Goal: Task Accomplishment & Management: Use online tool/utility

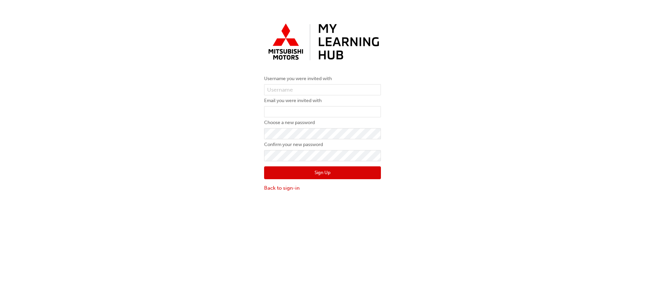
click at [393, 117] on div "Username you were invited with Email you were invited with Choose a new passwor…" at bounding box center [322, 106] width 645 height 182
click at [278, 187] on link "Back to sign-in" at bounding box center [322, 188] width 117 height 8
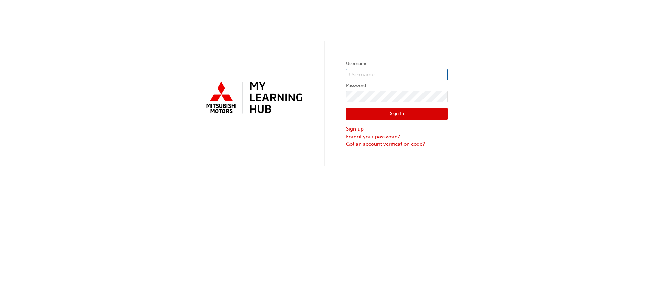
type input "0005841602"
click at [373, 116] on button "Sign In" at bounding box center [397, 114] width 102 height 13
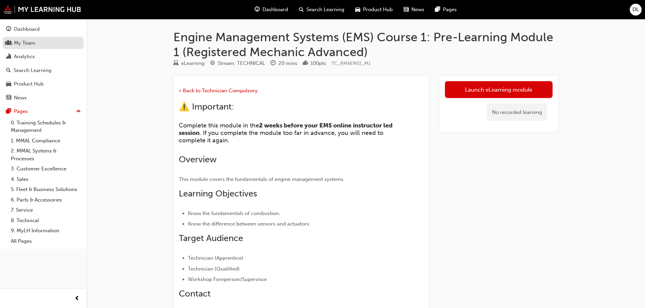
click at [17, 44] on div "My Team" at bounding box center [24, 43] width 21 height 8
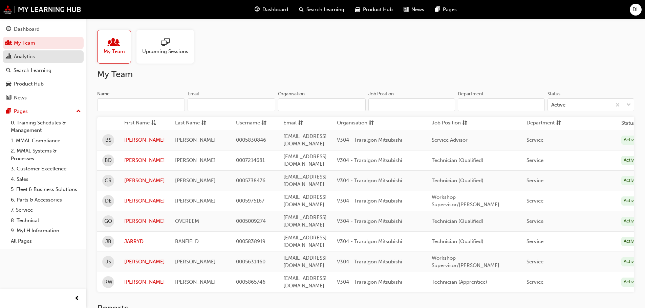
click at [16, 56] on div "Analytics" at bounding box center [24, 57] width 21 height 8
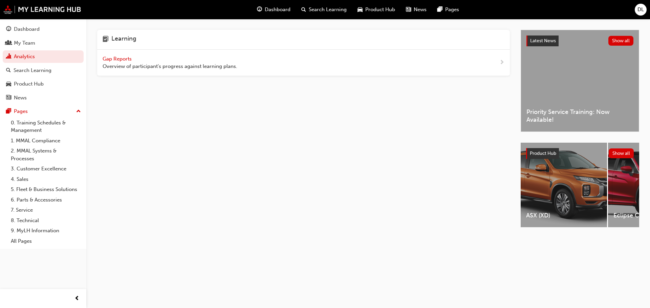
click at [127, 58] on span "Gap Reports" at bounding box center [118, 59] width 30 height 6
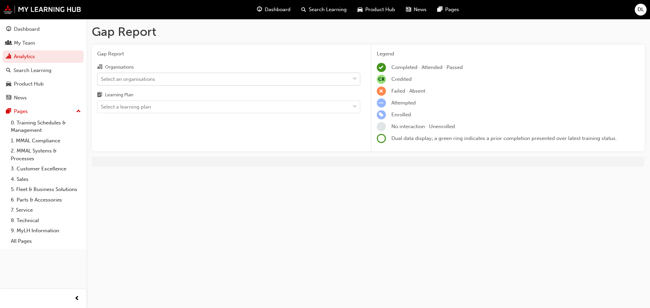
click at [193, 82] on div "Select an organisations" at bounding box center [223, 79] width 252 height 12
click at [102, 82] on input "Organisations Select an organisations" at bounding box center [101, 79] width 1 height 6
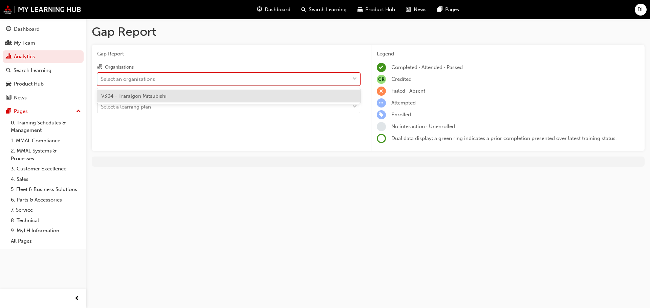
click at [191, 98] on div "V304 - Traralgon Mitsubishi" at bounding box center [228, 96] width 263 height 13
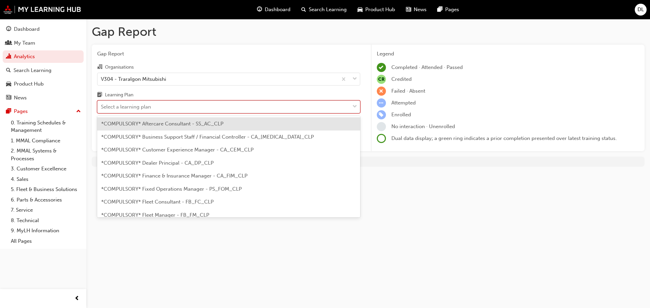
click at [187, 106] on div "Select a learning plan" at bounding box center [223, 107] width 252 height 12
click at [102, 106] on input "Learning Plan option *COMPULSORY* Aftercare Consultant - SS_AC_CLP focused, 1 o…" at bounding box center [101, 107] width 1 height 6
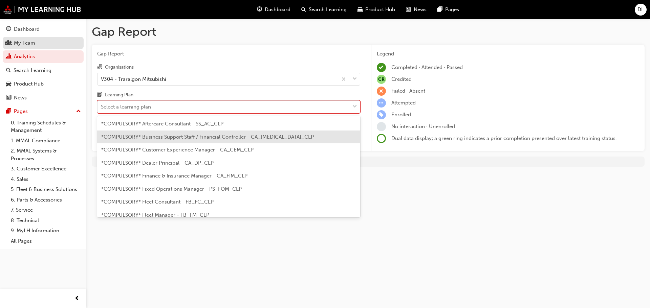
click at [17, 46] on div "My Team" at bounding box center [24, 43] width 21 height 8
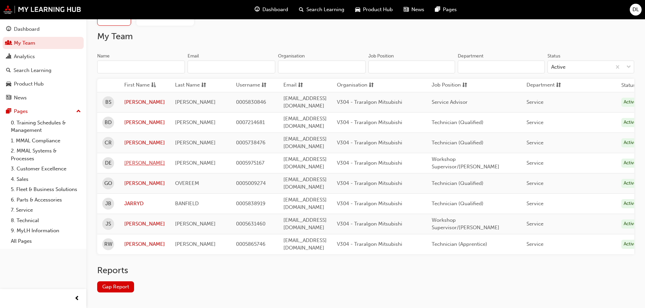
scroll to position [39, 0]
click at [132, 138] on link "[PERSON_NAME]" at bounding box center [144, 142] width 41 height 8
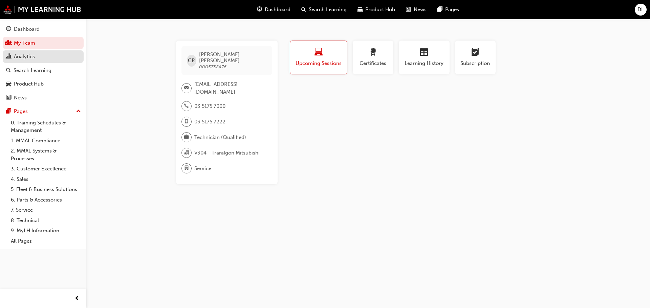
click at [29, 56] on div "Analytics" at bounding box center [24, 57] width 21 height 8
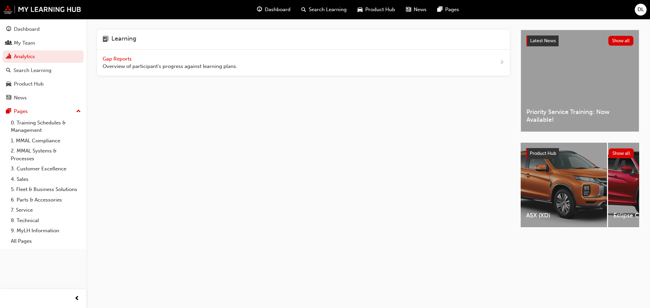
click at [118, 57] on span "Gap Reports" at bounding box center [118, 59] width 30 height 6
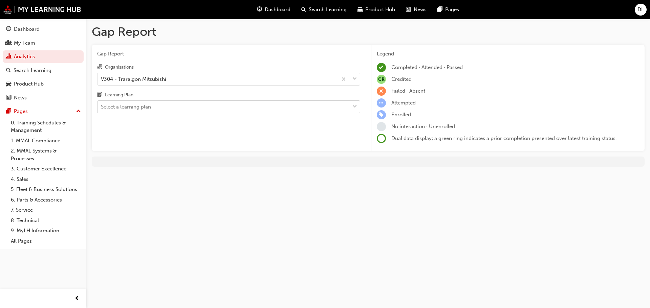
click at [179, 112] on div "Select a learning plan" at bounding box center [223, 107] width 252 height 12
click at [102, 110] on input "Learning Plan Select a learning plan" at bounding box center [101, 107] width 1 height 6
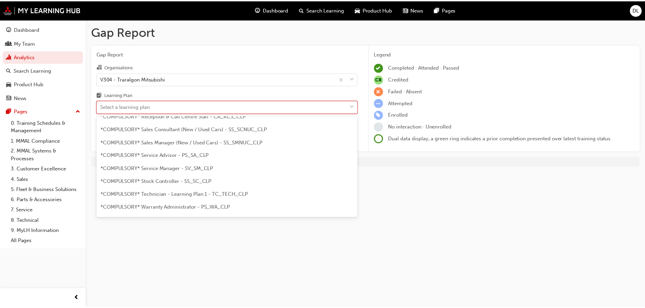
scroll to position [237, 0]
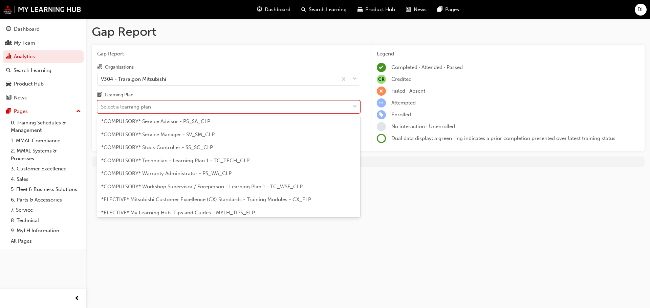
click at [182, 164] on span "*COMPULSORY* Technician - Learning Plan 1 - TC_TECH_CLP" at bounding box center [175, 161] width 148 height 6
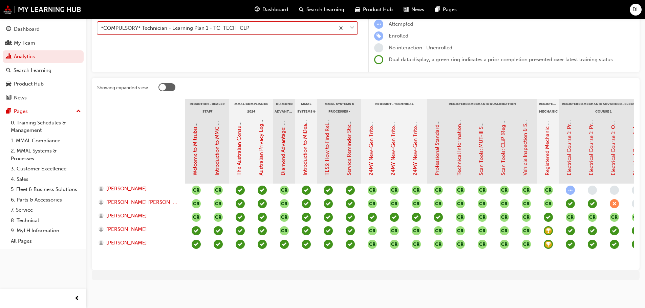
scroll to position [0, 115]
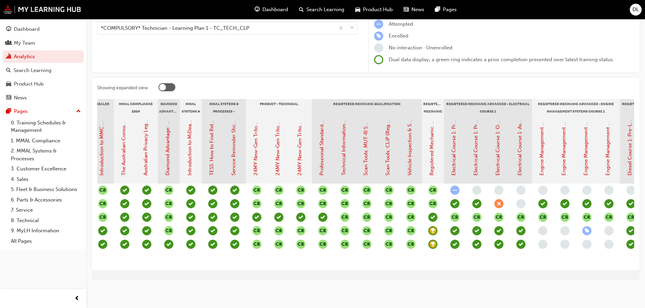
click at [162, 84] on div at bounding box center [162, 87] width 7 height 7
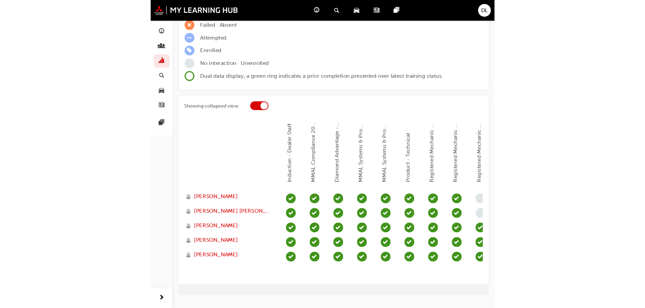
scroll to position [62, 0]
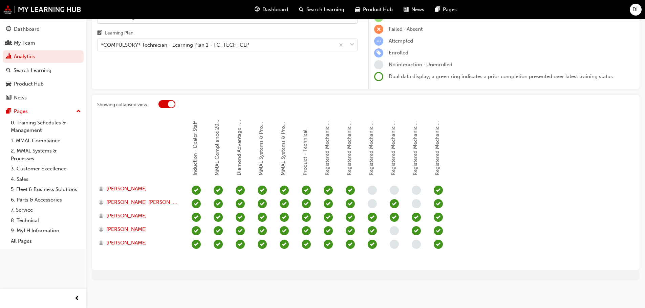
click at [171, 105] on div at bounding box center [171, 104] width 7 height 7
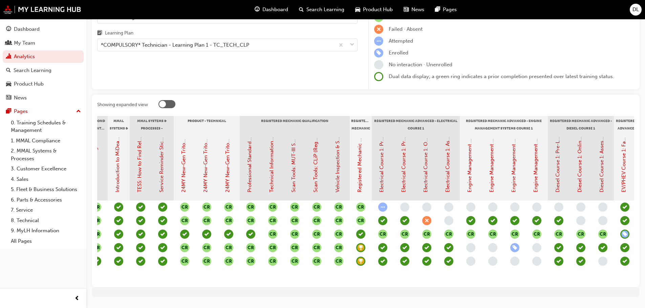
scroll to position [0, 233]
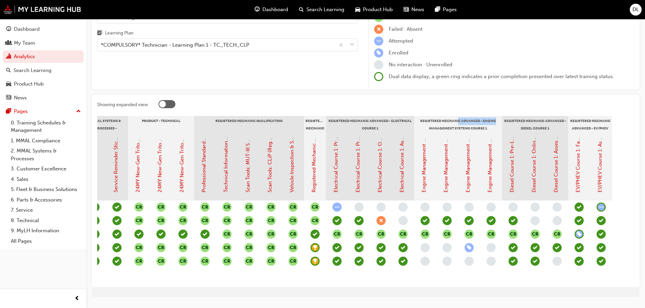
drag, startPoint x: 458, startPoint y: 123, endPoint x: 498, endPoint y: 123, distance: 40.6
click at [498, 123] on div "Registered Mechanic Advanced - Engine Management Systems Course 1" at bounding box center [458, 124] width 88 height 17
drag, startPoint x: 528, startPoint y: 122, endPoint x: 568, endPoint y: 122, distance: 39.3
click at [568, 122] on div "Registered Mechanic Advanced - Diesel Course 1" at bounding box center [535, 124] width 66 height 17
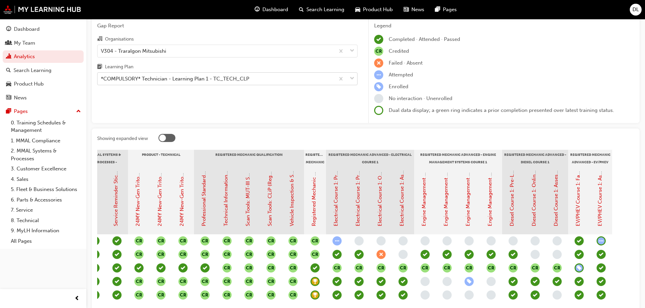
click at [233, 78] on div "*COMPULSORY* Technician - Learning Plan 1 - TC_TECH_CLP" at bounding box center [175, 79] width 148 height 8
click at [102, 78] on input "Learning Plan *COMPULSORY* Technician - Learning Plan 1 - TC_TECH_CLP" at bounding box center [101, 79] width 1 height 6
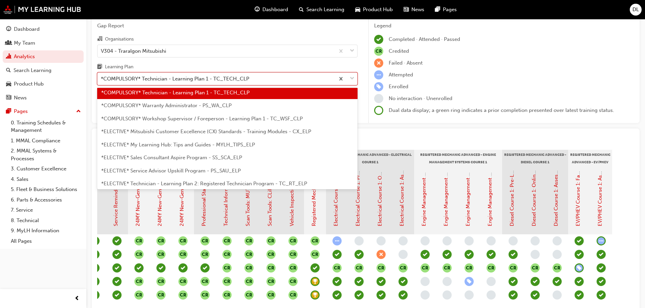
scroll to position [293, 0]
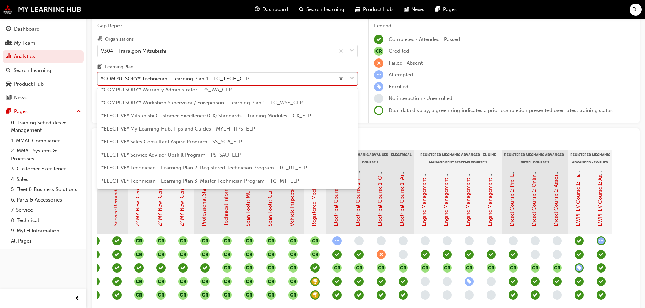
click at [188, 171] on div "*ELECTIVE* Technician - Learning Plan 2: Registered Technician Program - TC_RT_…" at bounding box center [227, 167] width 260 height 13
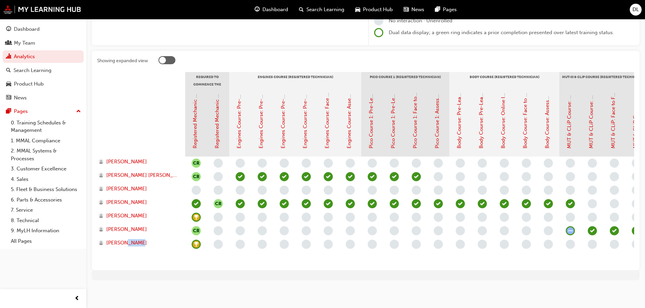
drag, startPoint x: 150, startPoint y: 266, endPoint x: 128, endPoint y: 266, distance: 21.7
click at [128, 266] on div "Showing expanded view Required to Commence the Registered Technician Program: E…" at bounding box center [366, 161] width 548 height 220
click at [165, 250] on div "[PERSON_NAME] [PERSON_NAME] [PERSON_NAME] [PERSON_NAME] [PERSON_NAME] [PERSON_N…" at bounding box center [141, 211] width 88 height 108
